Goal: Find specific page/section: Find specific page/section

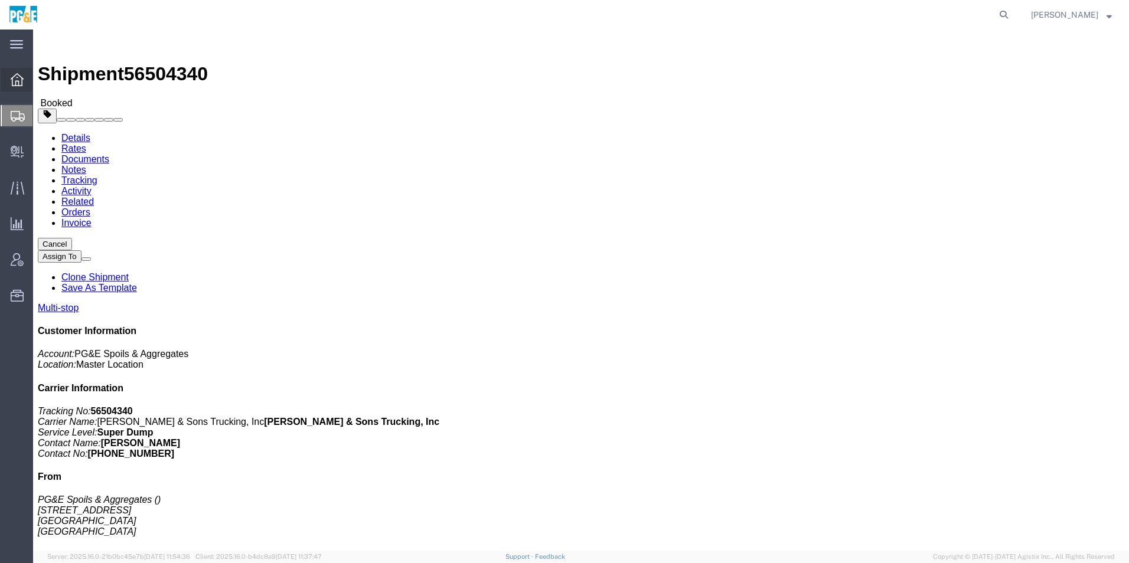
click at [9, 78] on div at bounding box center [17, 80] width 33 height 24
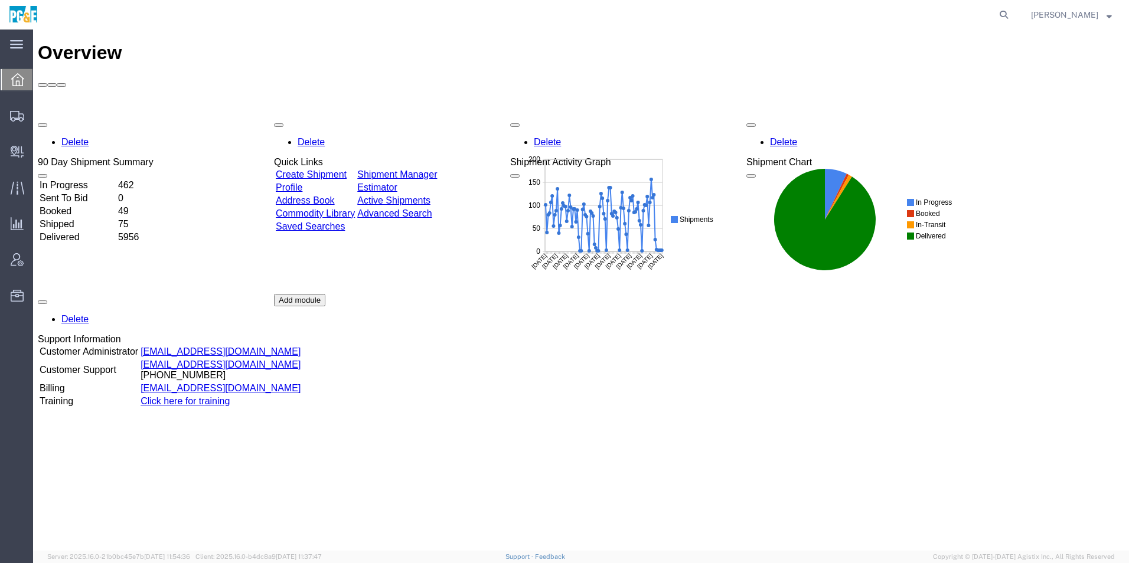
click at [466, 117] on div "Delete 90 Day Shipment Summary In Progress 462 Sent To Bid 0 Booked 49 Shipped …" at bounding box center [581, 294] width 1086 height 354
click at [437, 169] on link "Shipment Manager" at bounding box center [397, 174] width 80 height 10
